Goal: Information Seeking & Learning: Learn about a topic

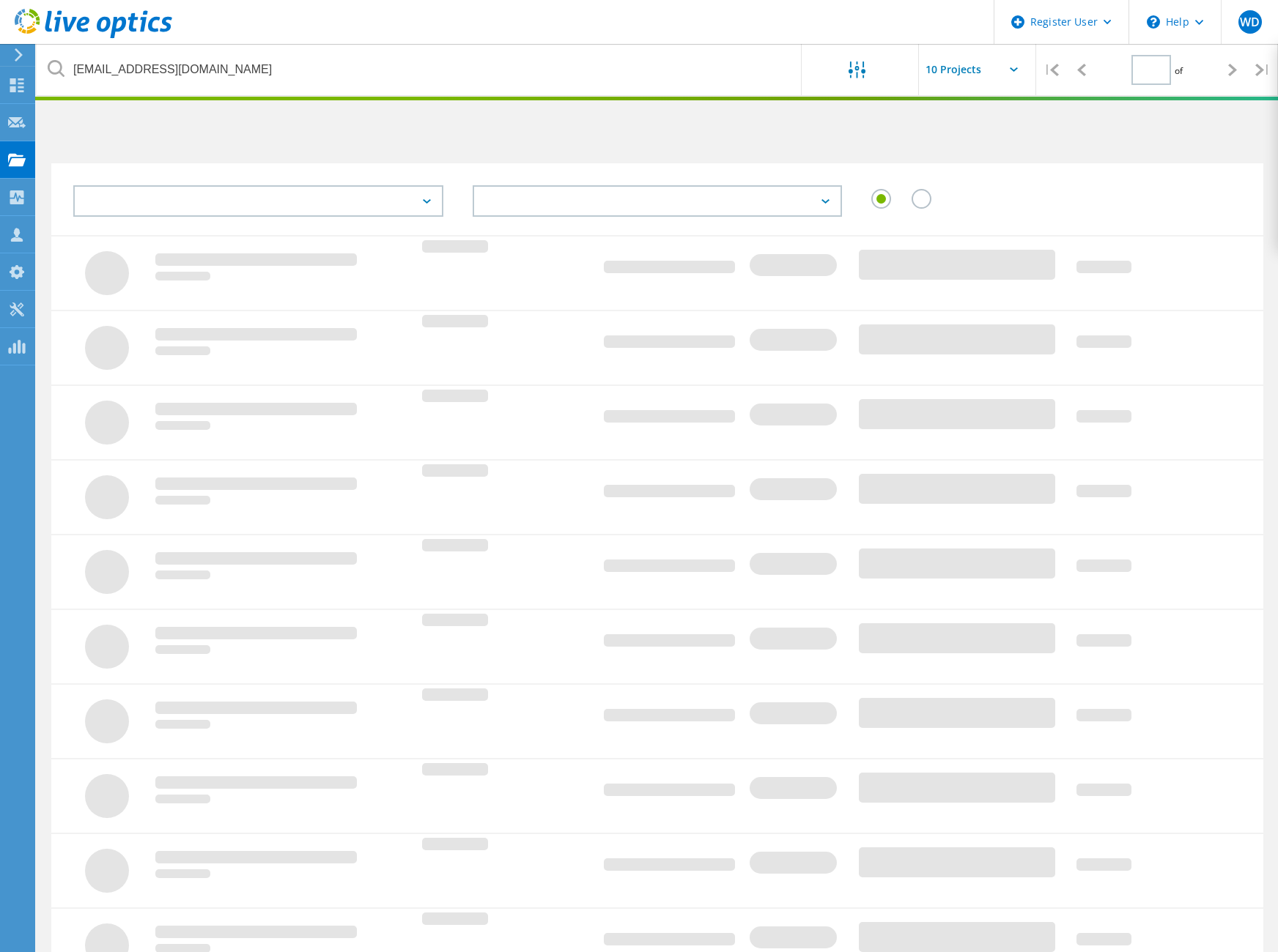
type input "1"
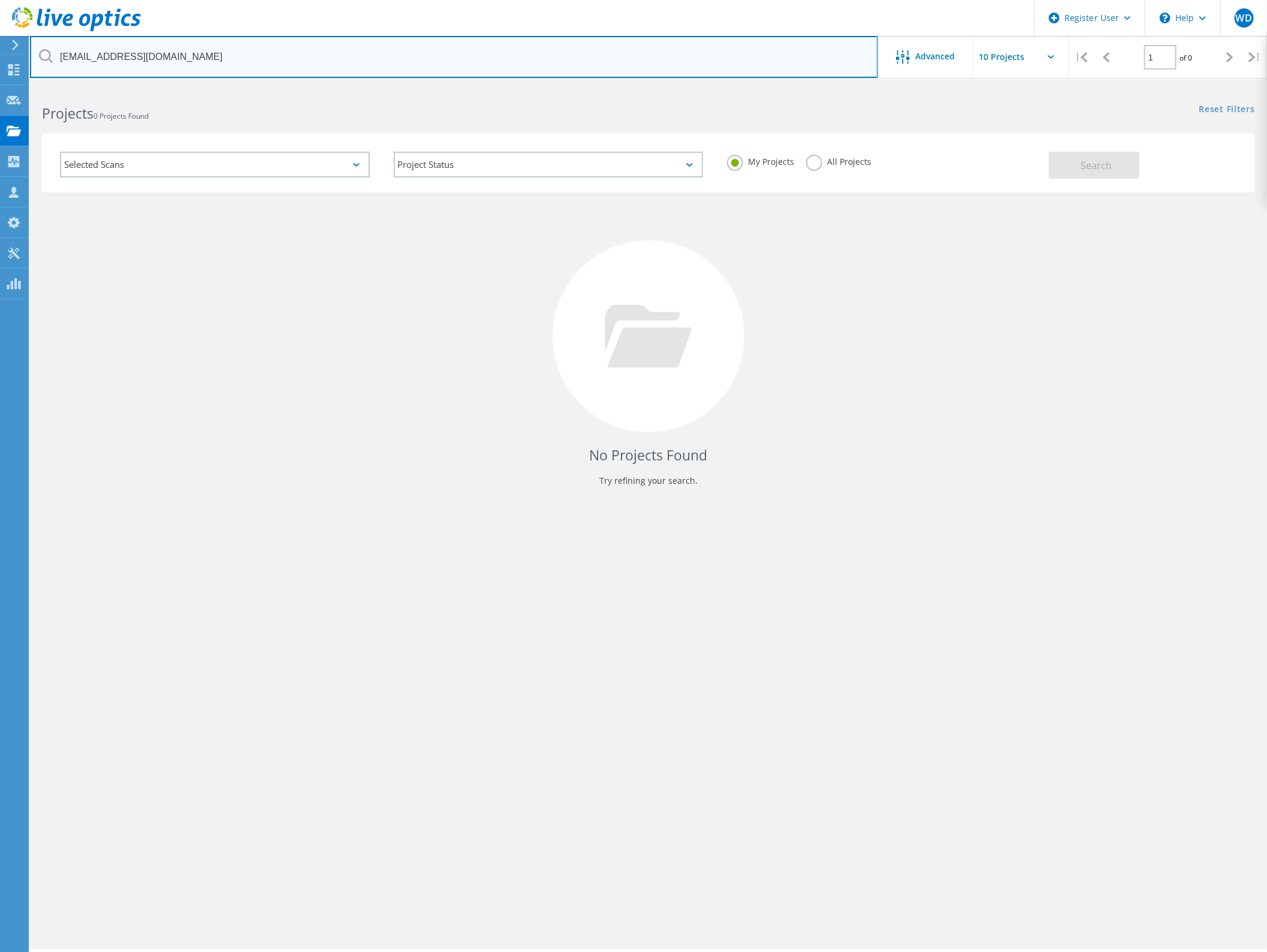
drag, startPoint x: 208, startPoint y: 61, endPoint x: -1, endPoint y: 24, distance: 212.2
click at [0, 24] on html "Register User \n Help Explore Helpful Articles Contact Support WD Dell User Wil…" at bounding box center [633, 492] width 1267 height 985
paste input "[PERSON_NAME][EMAIL_ADDRESS][PERSON_NAME][DOMAIN_NAME]"
type input "[PERSON_NAME][EMAIL_ADDRESS][PERSON_NAME][DOMAIN_NAME]"
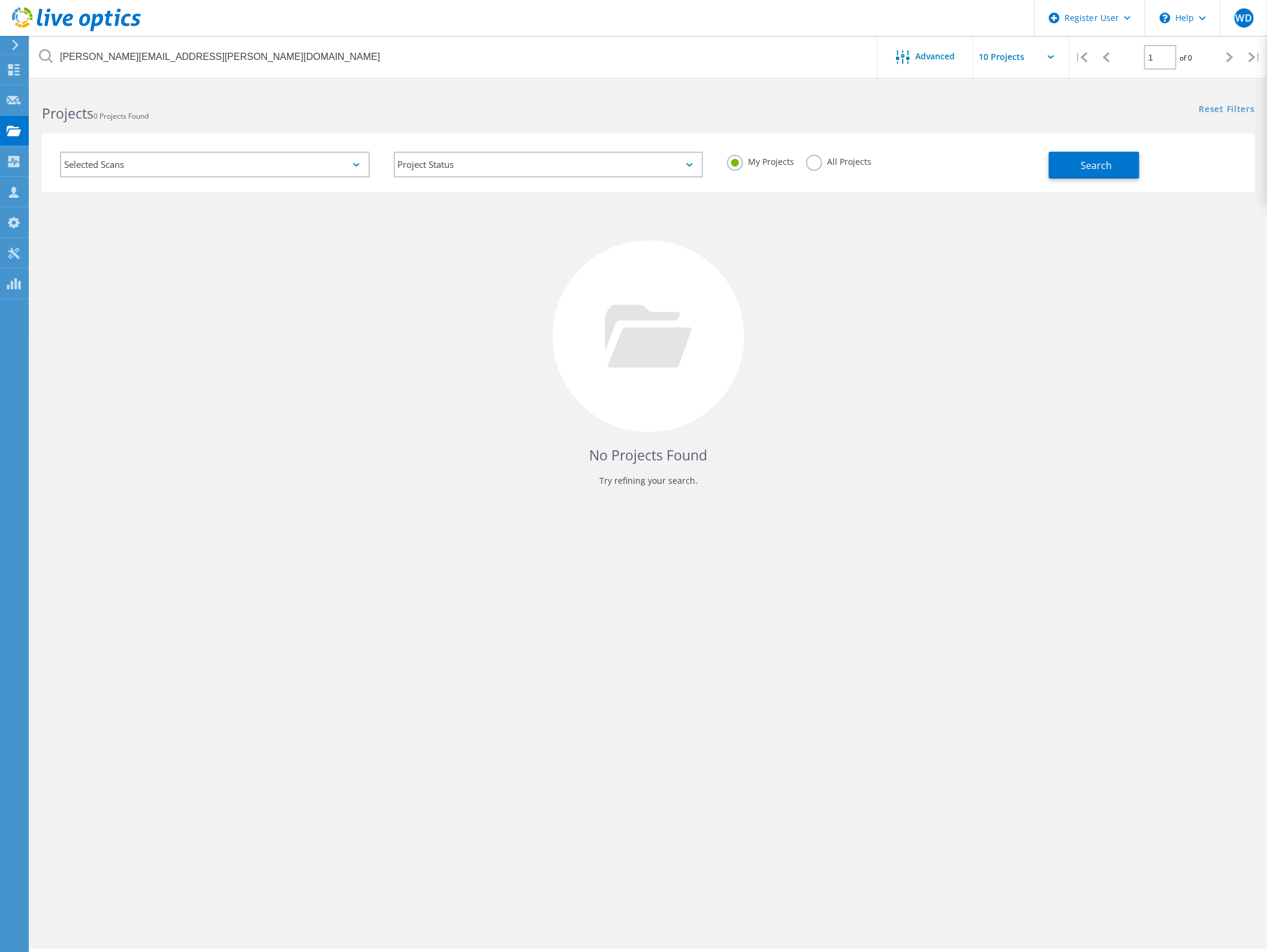
click at [815, 160] on label "All Projects" at bounding box center [839, 160] width 65 height 11
click at [0, 0] on input "All Projects" at bounding box center [0, 0] width 0 height 0
click at [1044, 160] on span "Search" at bounding box center [1096, 166] width 31 height 13
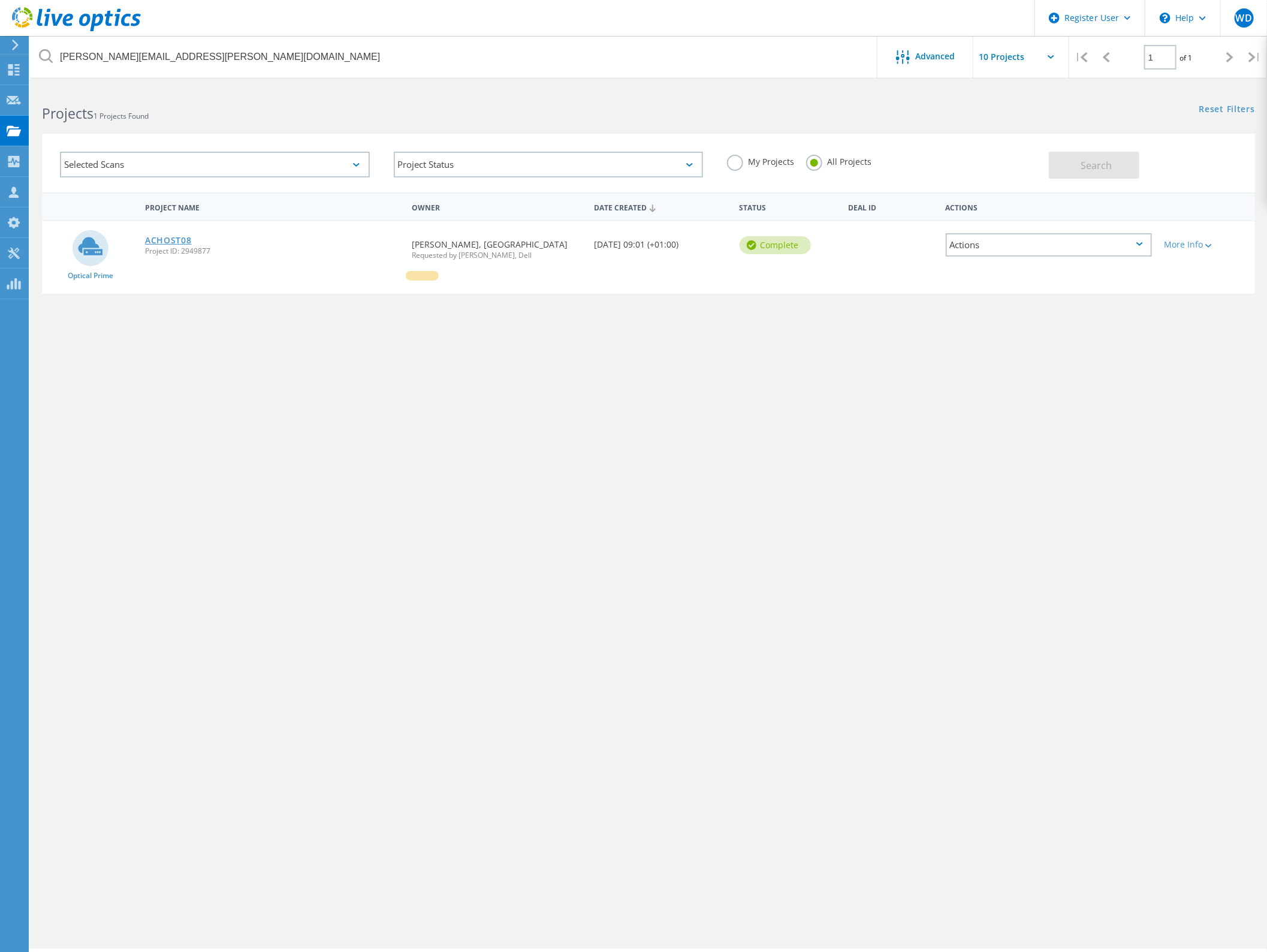
click at [169, 238] on link "ACHOST08" at bounding box center [168, 240] width 47 height 8
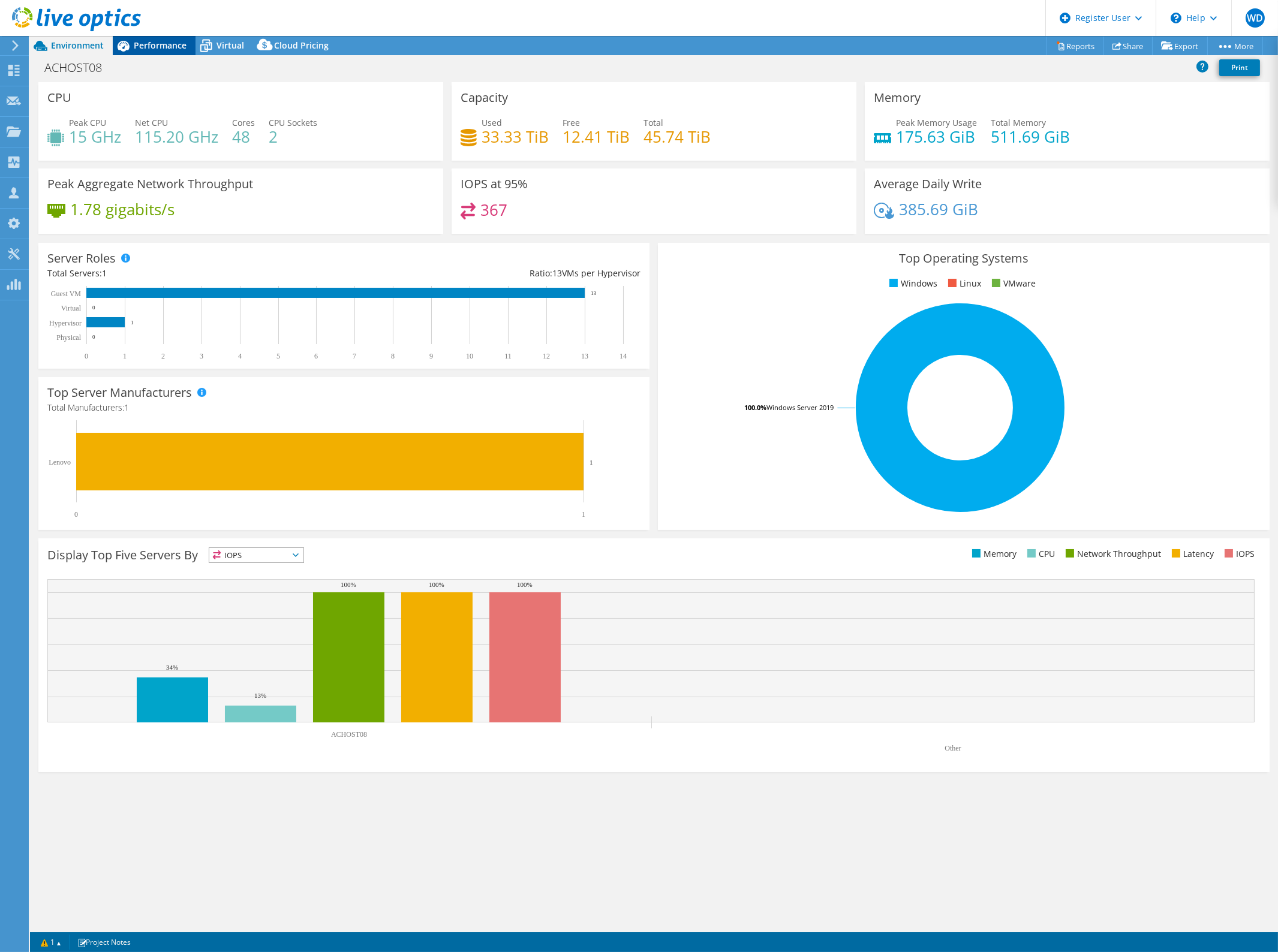
click at [157, 44] on span "Performance" at bounding box center [160, 44] width 53 height 11
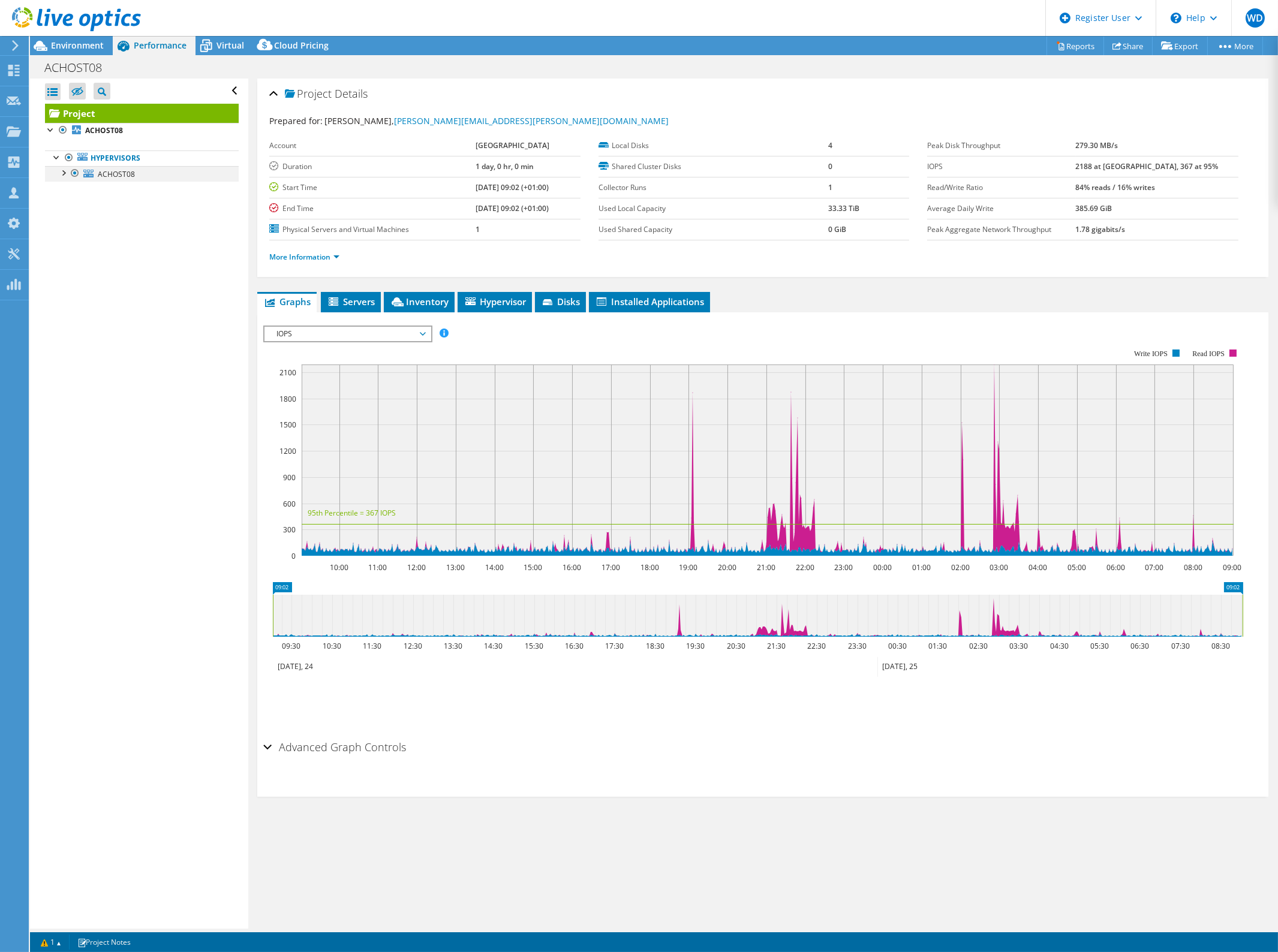
click at [71, 169] on div at bounding box center [75, 172] width 12 height 14
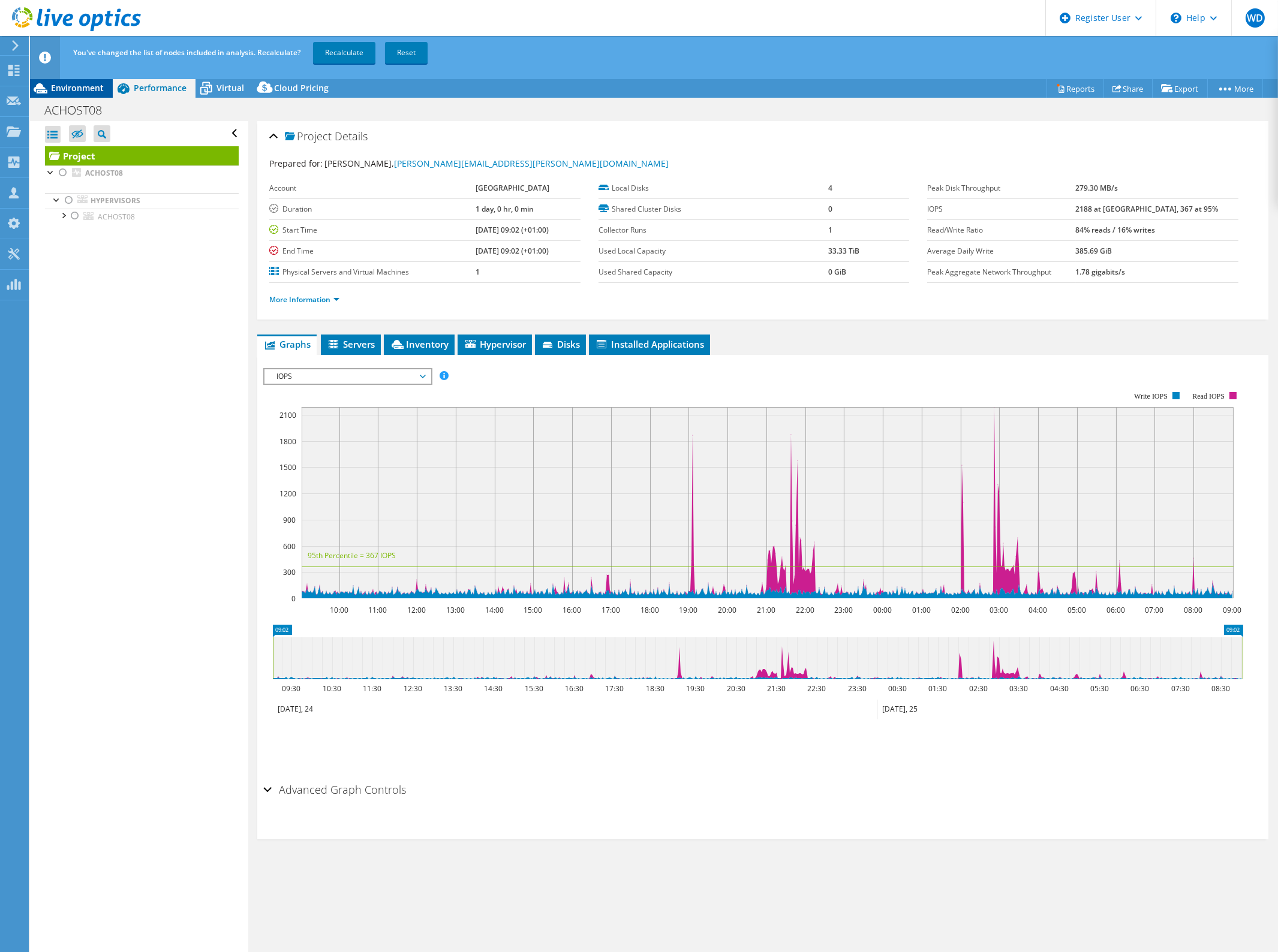
click at [67, 87] on span "Environment" at bounding box center [77, 87] width 53 height 11
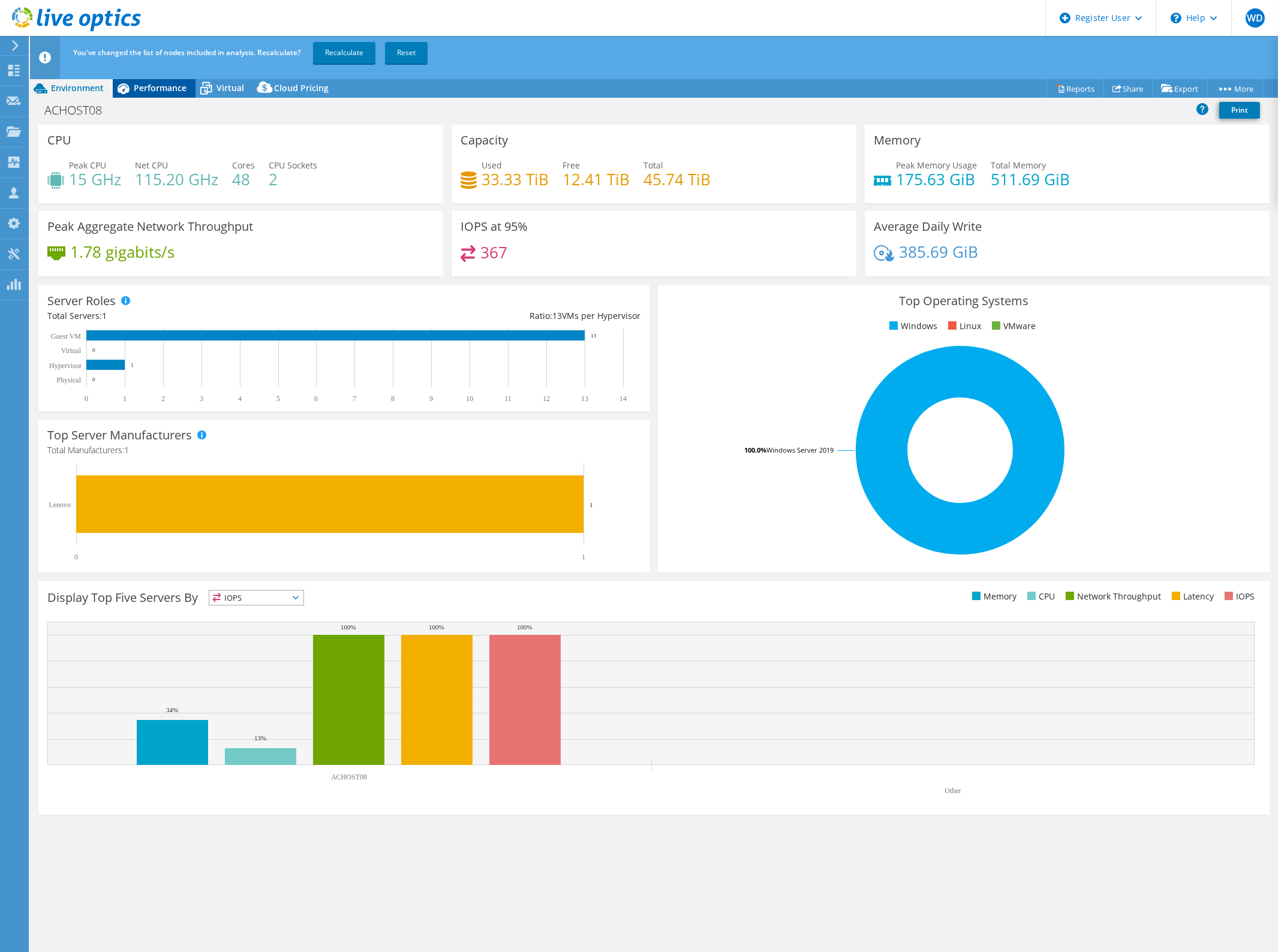
click at [156, 87] on span "Performance" at bounding box center [160, 87] width 53 height 11
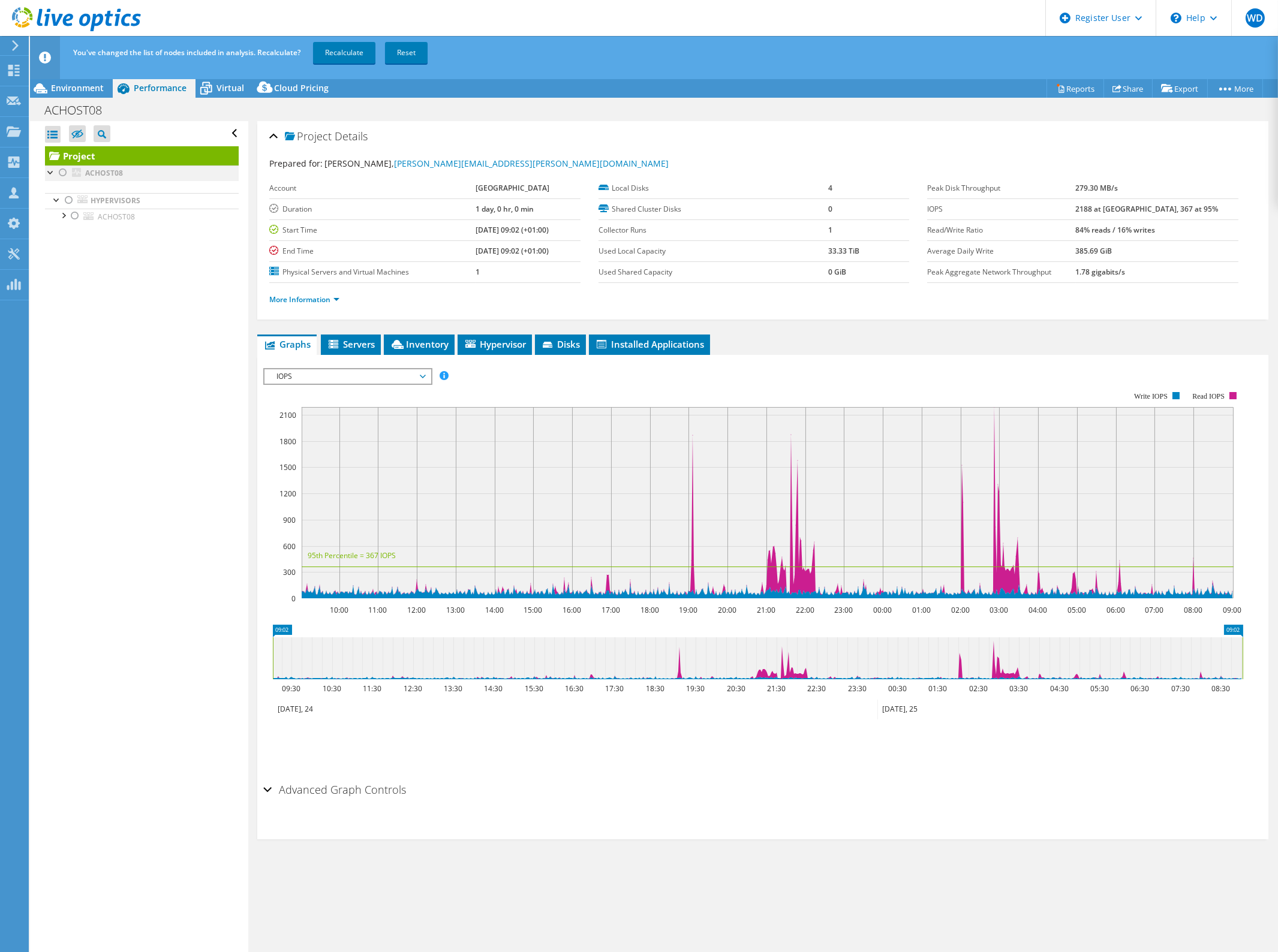
click at [61, 172] on div at bounding box center [63, 172] width 12 height 14
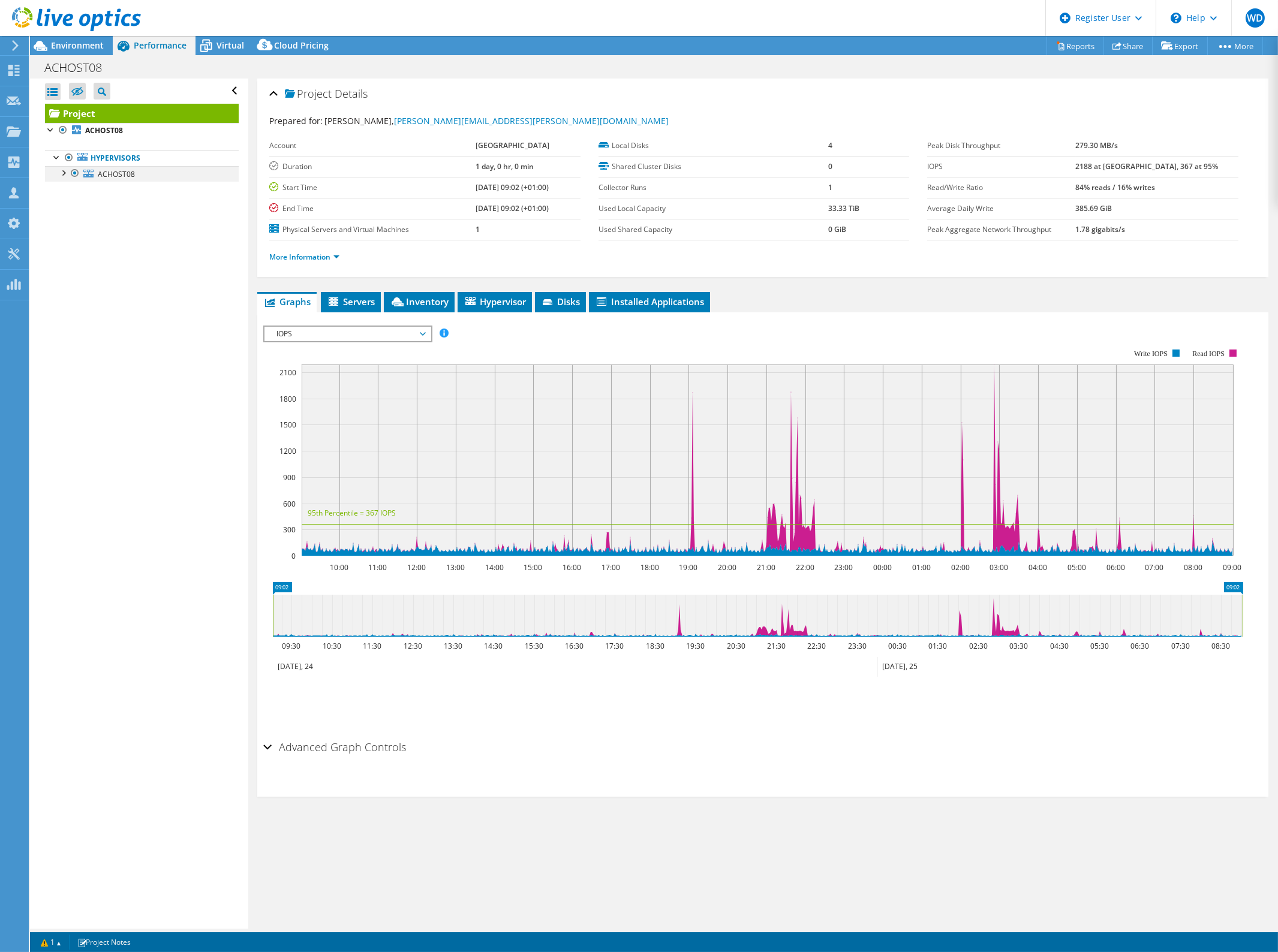
click at [62, 175] on div at bounding box center [63, 172] width 12 height 12
click at [52, 158] on div at bounding box center [57, 156] width 12 height 12
click at [81, 43] on span "Environment" at bounding box center [77, 44] width 53 height 11
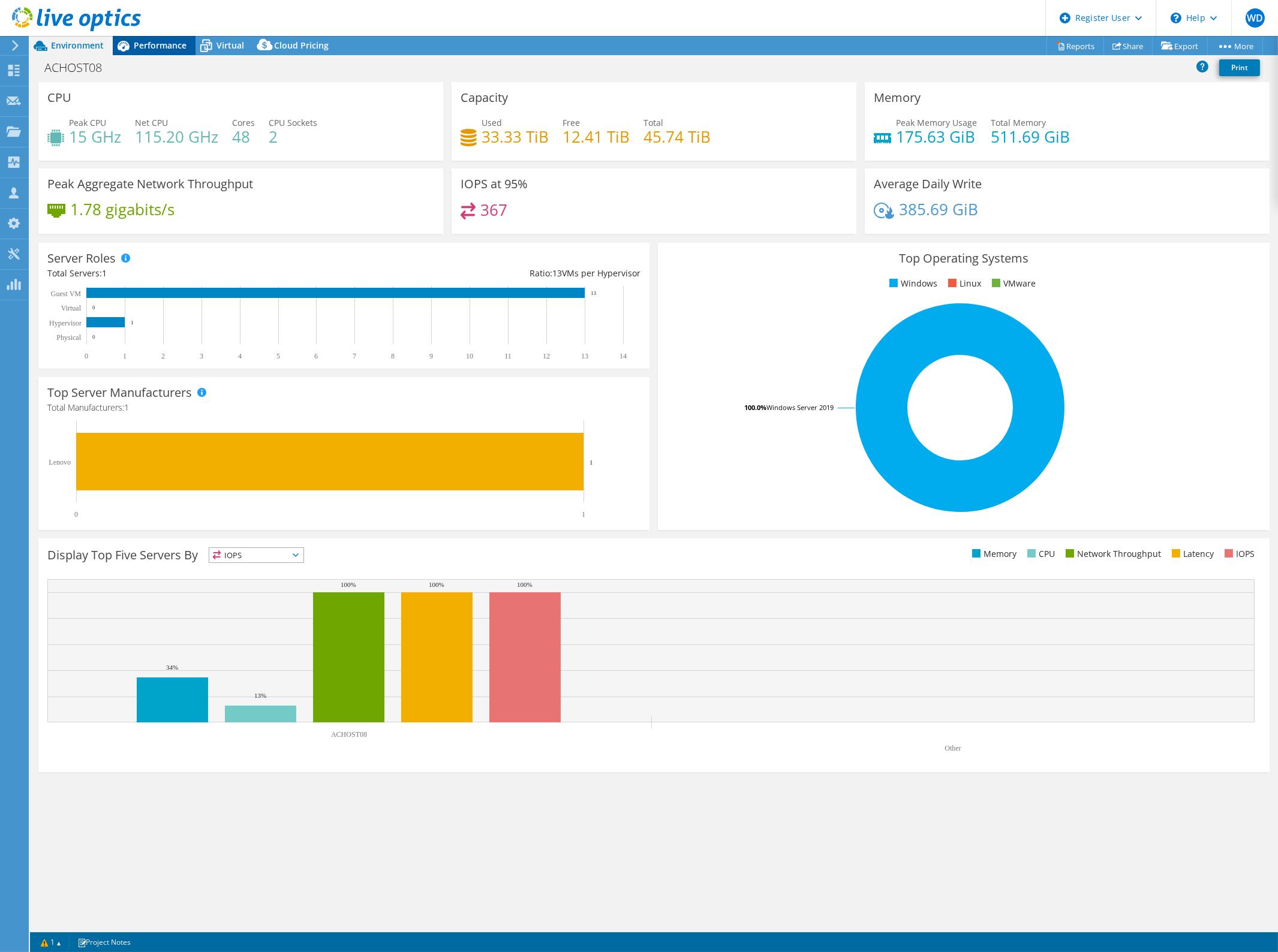
drag, startPoint x: 178, startPoint y: 38, endPoint x: 186, endPoint y: 38, distance: 8.0
click at [180, 38] on div "Performance" at bounding box center [154, 46] width 83 height 19
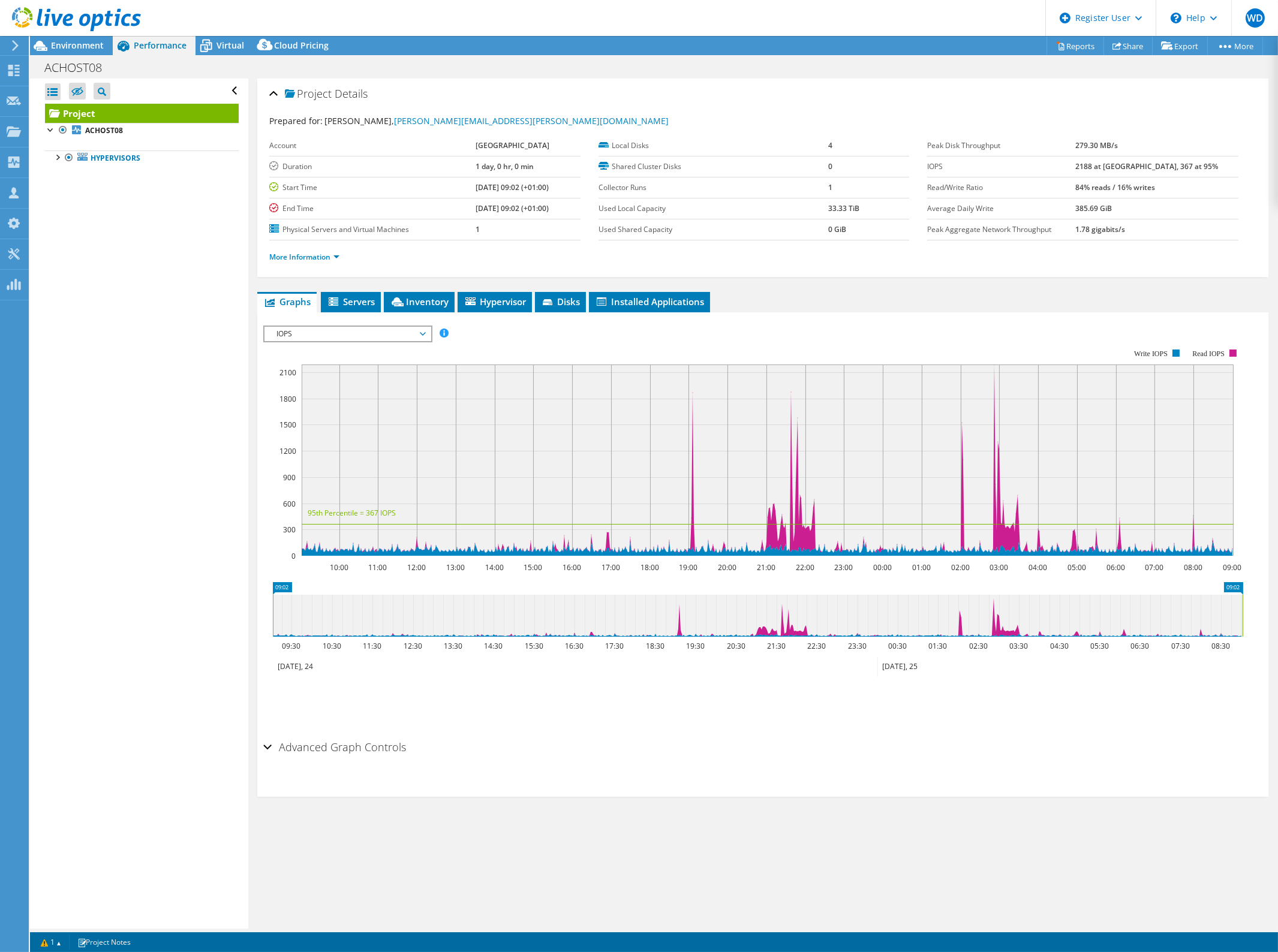
click at [303, 248] on ul "More Information" at bounding box center [763, 256] width 987 height 16
click at [306, 252] on link "More Information" at bounding box center [304, 257] width 70 height 10
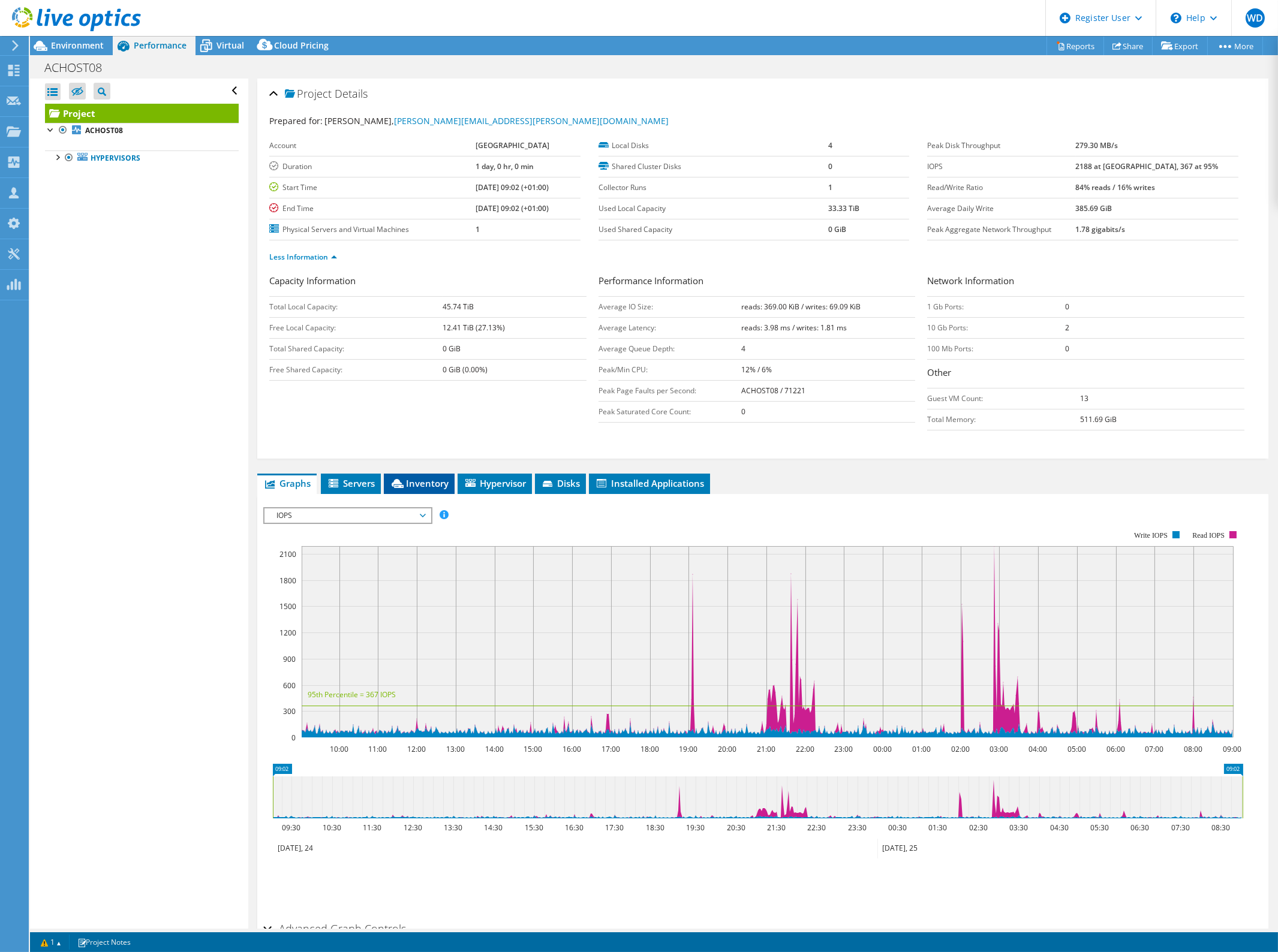
click at [425, 482] on span "Inventory" at bounding box center [419, 483] width 58 height 12
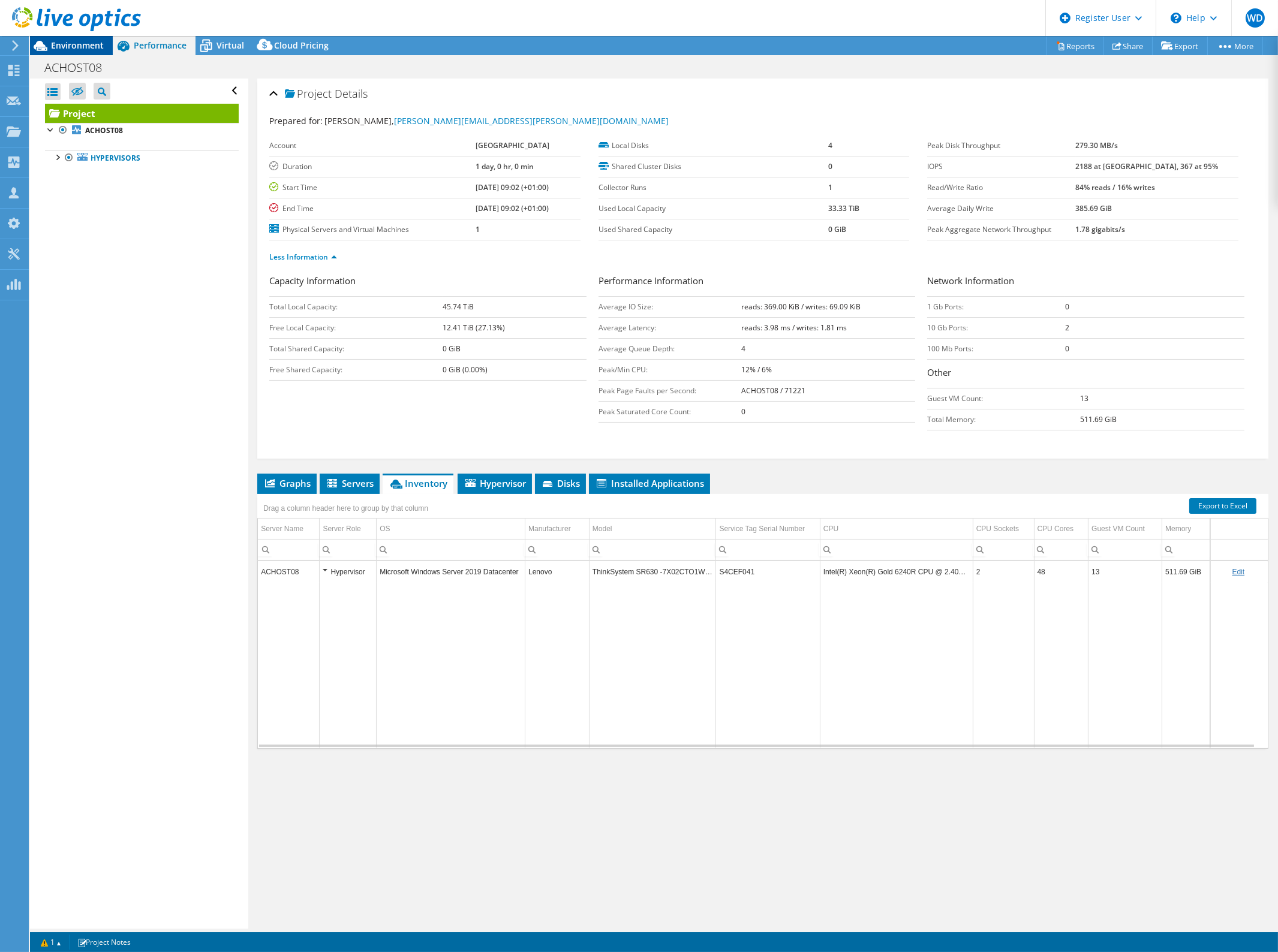
click at [88, 43] on span "Environment" at bounding box center [77, 44] width 53 height 11
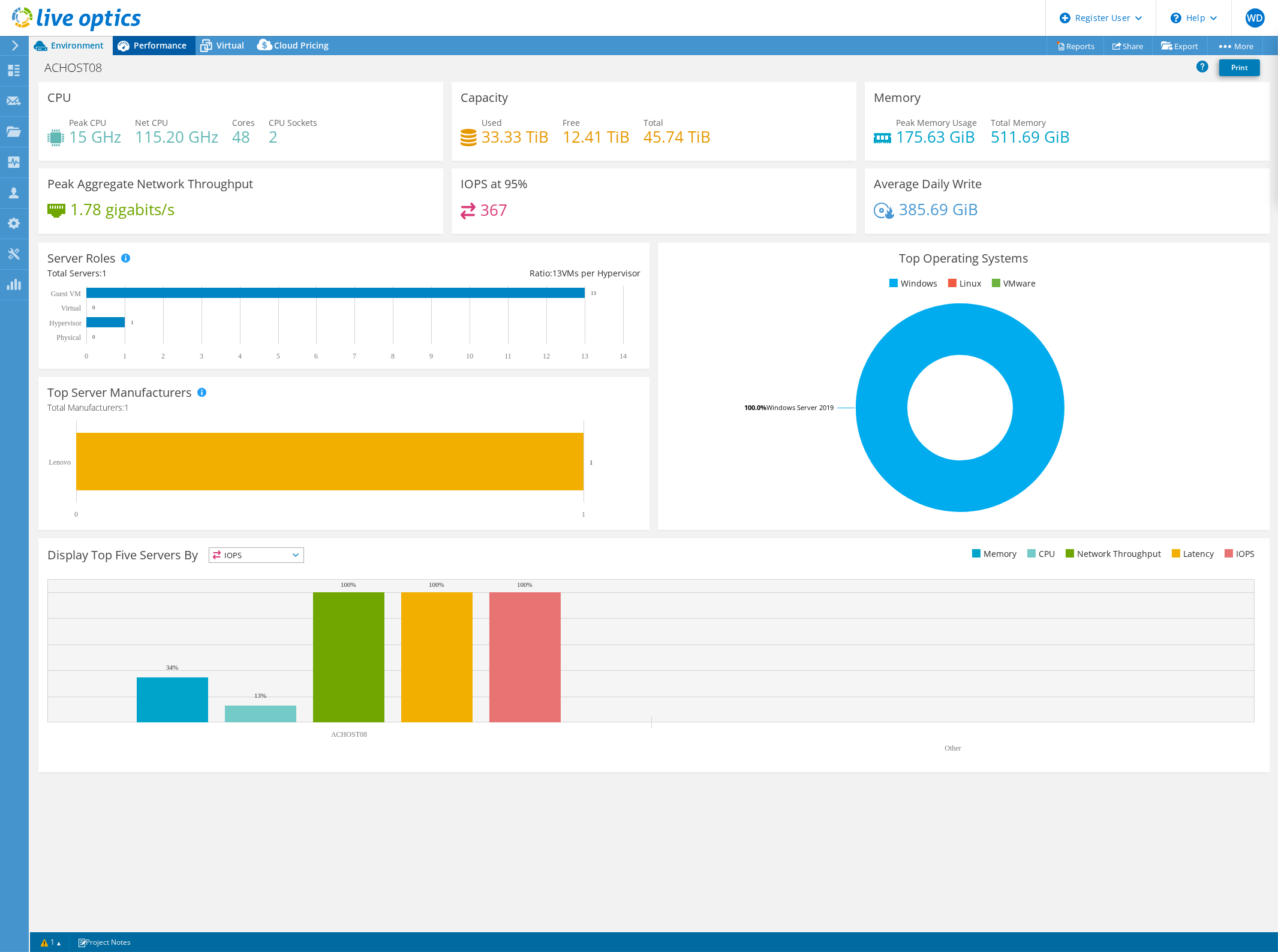
click at [149, 43] on span "Performance" at bounding box center [160, 44] width 53 height 11
